Goal: Task Accomplishment & Management: Use online tool/utility

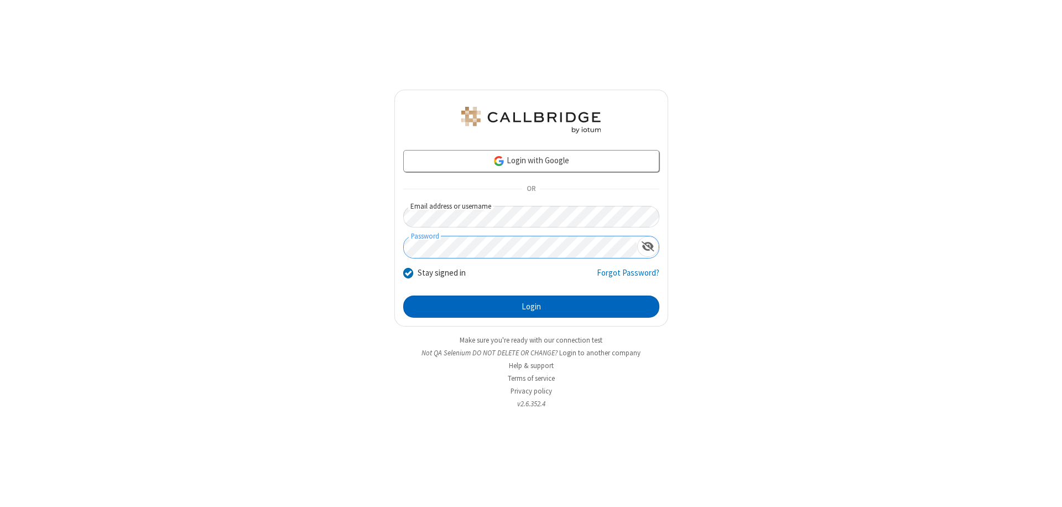
click at [531, 307] on button "Login" at bounding box center [531, 306] width 256 height 22
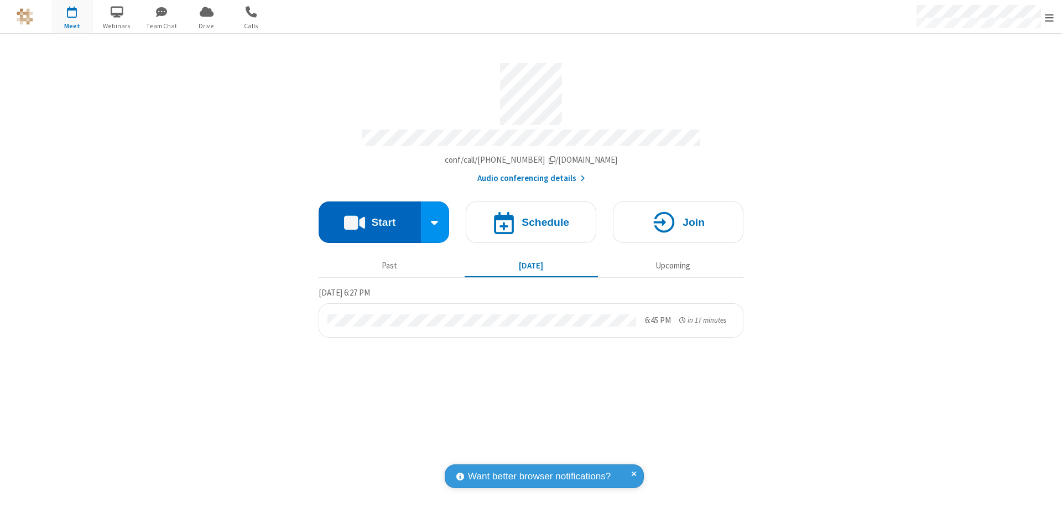
click at [370, 217] on button "Start" at bounding box center [370, 221] width 102 height 41
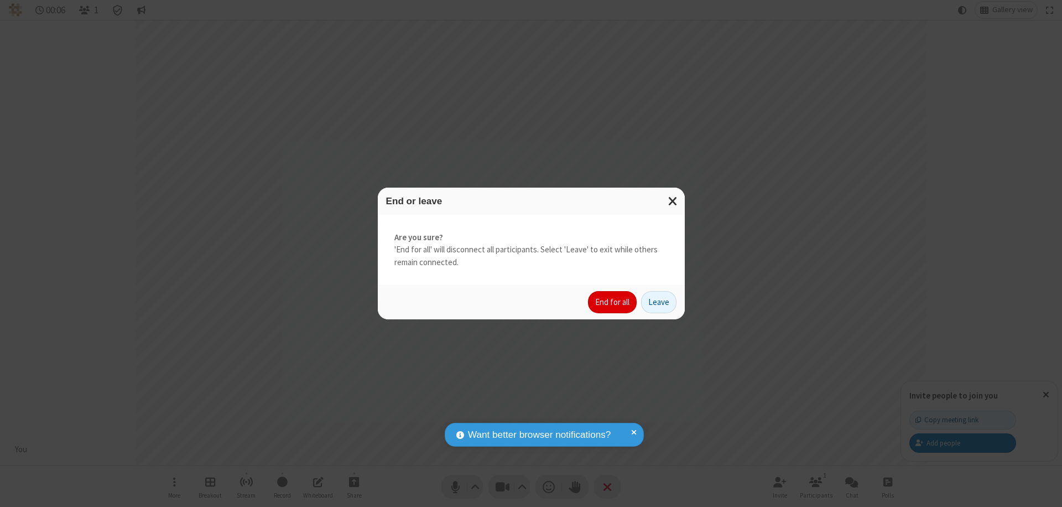
click at [613, 302] on button "End for all" at bounding box center [612, 302] width 49 height 22
